Goal: Task Accomplishment & Management: Manage account settings

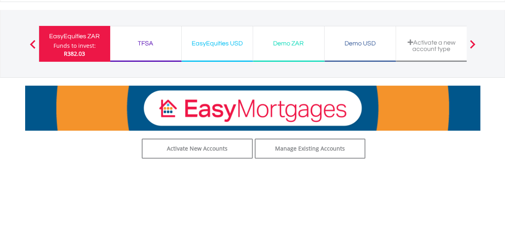
scroll to position [35, 0]
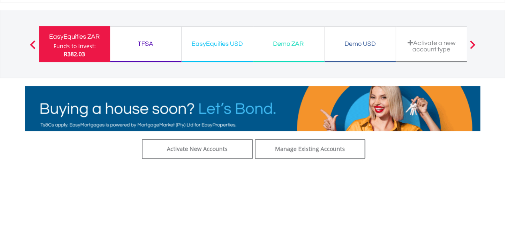
click at [218, 43] on div "EasyEquities USD" at bounding box center [216, 43] width 61 height 11
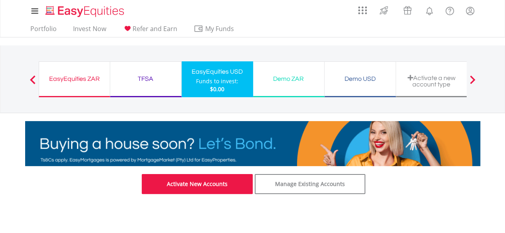
click at [199, 183] on link "Activate New Accounts" at bounding box center [197, 184] width 111 height 20
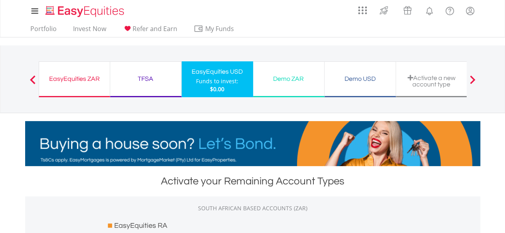
click at [405, 75] on div "Activate a new account type" at bounding box center [431, 81] width 61 height 13
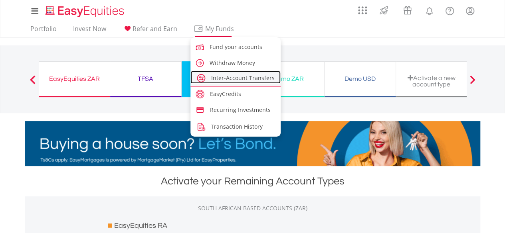
click at [231, 78] on span "Inter-Account Transfers" at bounding box center [242, 78] width 63 height 8
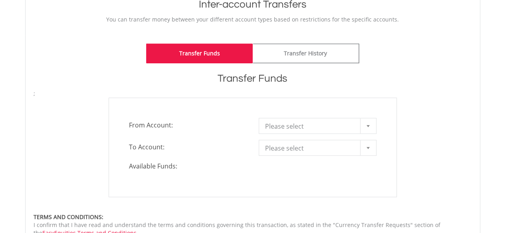
scroll to position [178, 0]
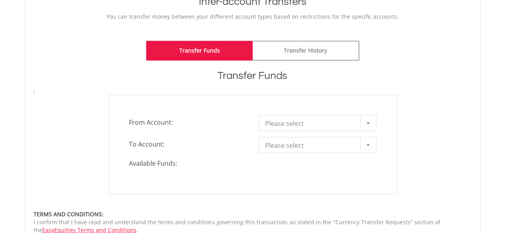
click at [370, 121] on div at bounding box center [368, 123] width 16 height 15
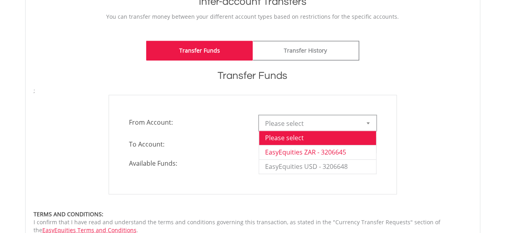
click at [347, 150] on li "EasyEquities ZAR - 3206645" at bounding box center [317, 152] width 117 height 14
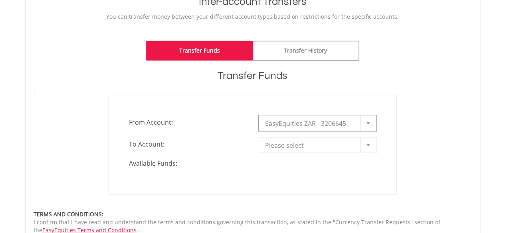
click at [364, 146] on div at bounding box center [368, 145] width 16 height 15
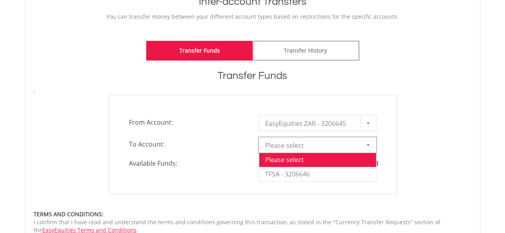
click at [247, 177] on div "**********" at bounding box center [253, 145] width 288 height 100
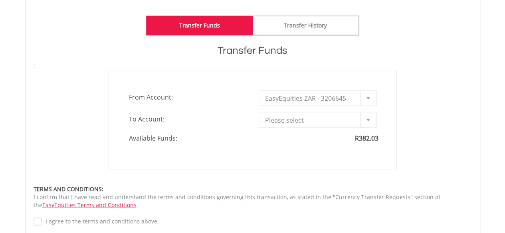
scroll to position [204, 0]
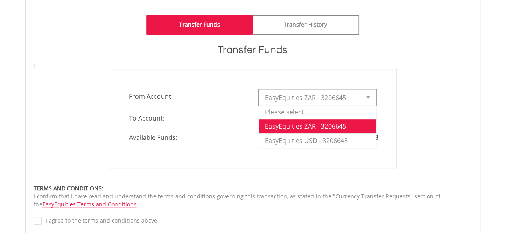
click at [368, 97] on b at bounding box center [367, 98] width 3 height 2
click at [344, 137] on li "EasyEquities USD - 3206648" at bounding box center [317, 141] width 117 height 14
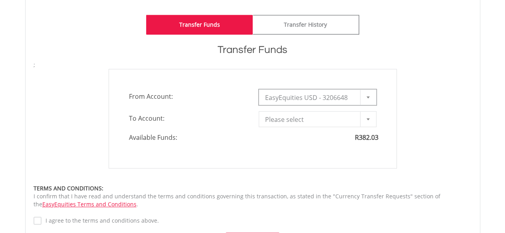
click at [369, 109] on div "**********" at bounding box center [253, 119] width 288 height 100
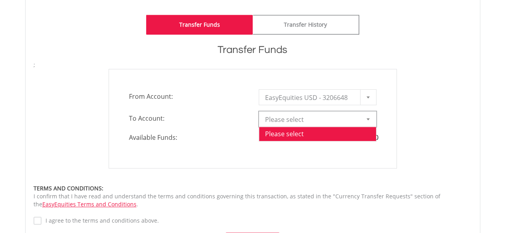
click at [367, 115] on div at bounding box center [368, 119] width 16 height 15
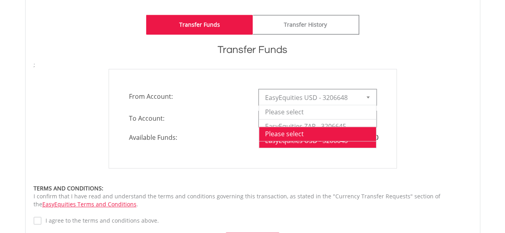
click at [373, 100] on div at bounding box center [368, 97] width 16 height 15
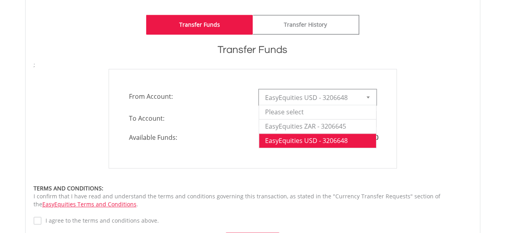
click at [368, 98] on div at bounding box center [368, 97] width 16 height 15
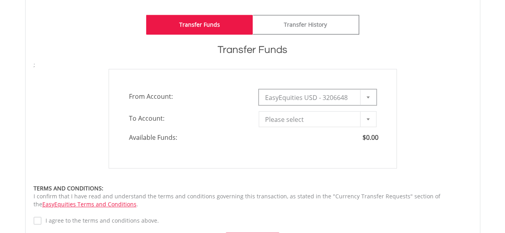
click at [368, 98] on div at bounding box center [368, 97] width 16 height 15
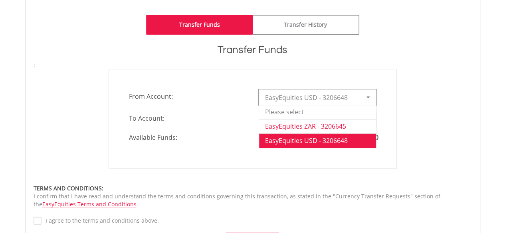
click at [349, 122] on li "EasyEquities ZAR - 3206645" at bounding box center [317, 126] width 117 height 14
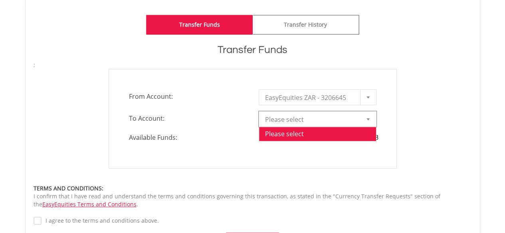
click at [361, 118] on div at bounding box center [368, 119] width 16 height 15
click at [399, 105] on div "**********" at bounding box center [253, 119] width 300 height 100
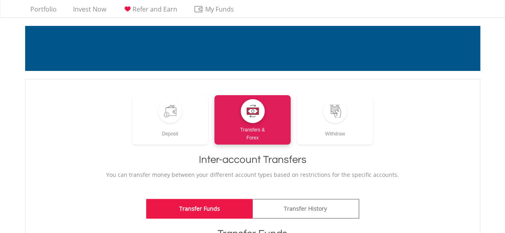
scroll to position [0, 0]
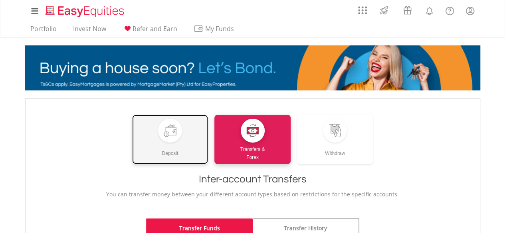
click at [189, 138] on link "Deposit" at bounding box center [170, 139] width 76 height 49
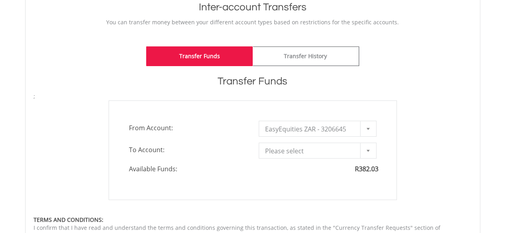
scroll to position [174, 0]
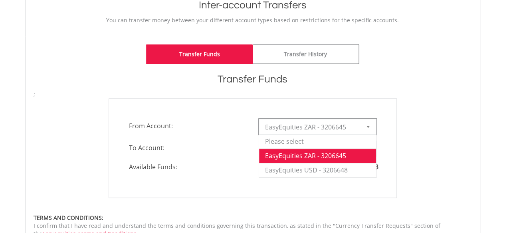
click at [368, 126] on b at bounding box center [367, 127] width 3 height 2
click at [386, 149] on div "**********" at bounding box center [253, 149] width 288 height 100
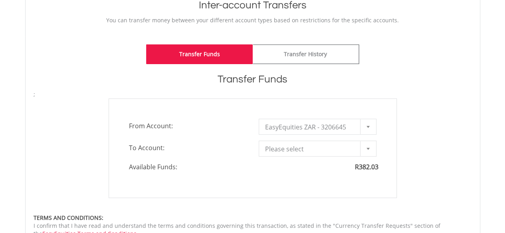
click at [369, 152] on div at bounding box center [368, 148] width 16 height 15
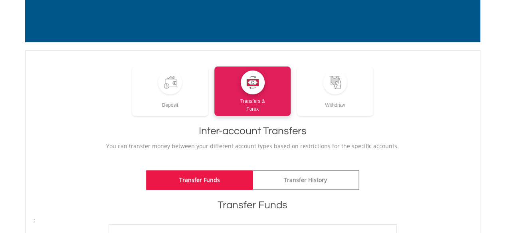
scroll to position [0, 0]
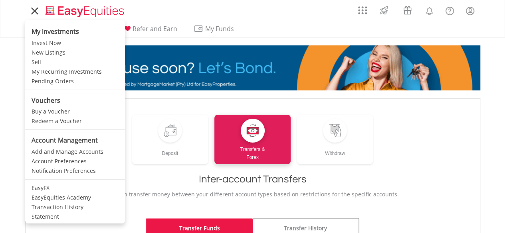
click at [37, 5] on link at bounding box center [34, 11] width 19 height 18
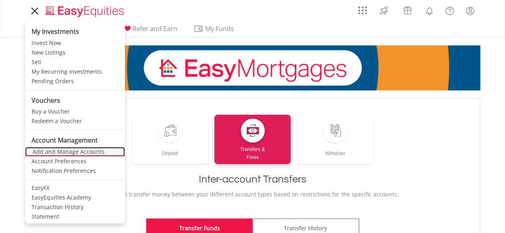
click at [60, 152] on link "Add and Manage Accounts" at bounding box center [75, 152] width 100 height 10
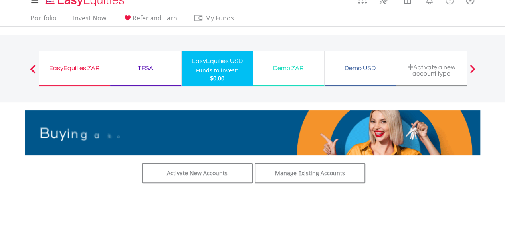
scroll to position [15, 0]
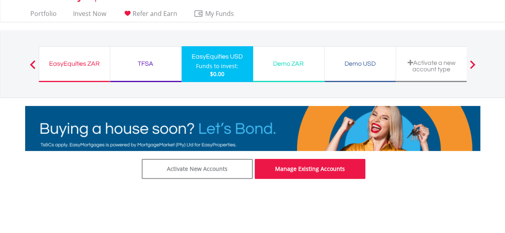
click at [268, 166] on link "Manage Existing Accounts" at bounding box center [310, 169] width 111 height 20
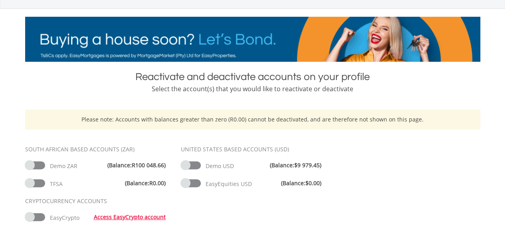
scroll to position [110, 0]
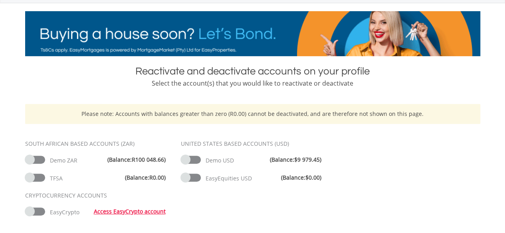
click at [226, 178] on span "EasyEquities USD" at bounding box center [228, 179] width 46 height 8
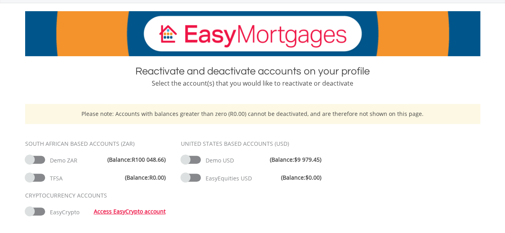
click at [299, 174] on span "(Balance: $0.00 )" at bounding box center [301, 178] width 40 height 8
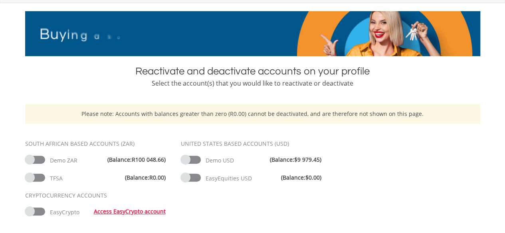
scroll to position [0, 0]
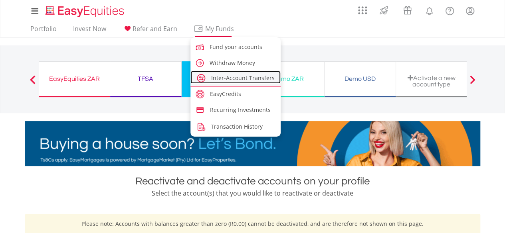
click at [224, 76] on span "Inter-Account Transfers" at bounding box center [242, 78] width 63 height 8
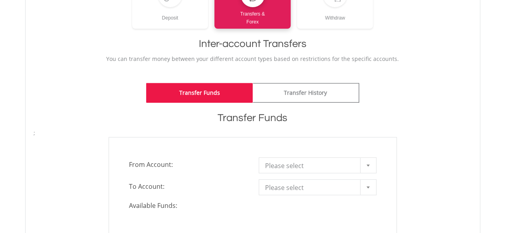
scroll to position [147, 0]
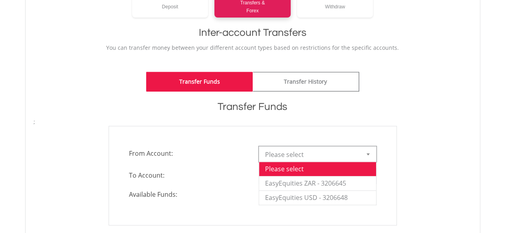
click at [368, 156] on div at bounding box center [368, 154] width 16 height 15
click at [347, 180] on li "EasyEquities ZAR - 3206645" at bounding box center [317, 183] width 117 height 14
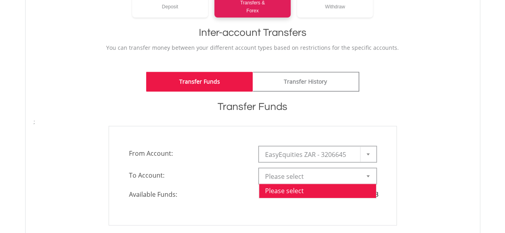
click at [361, 175] on div at bounding box center [368, 176] width 16 height 15
click at [393, 141] on div "**********" at bounding box center [253, 176] width 288 height 100
